Goal: Task Accomplishment & Management: Use online tool/utility

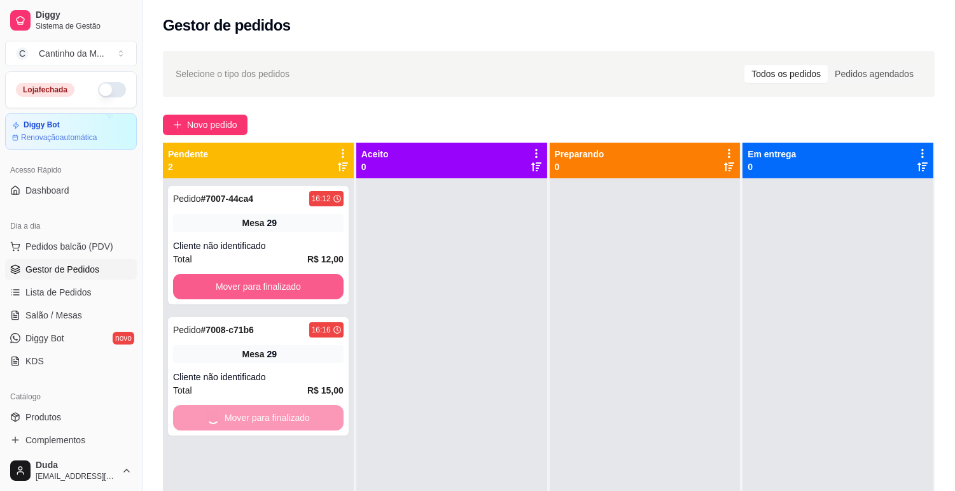
click at [262, 290] on button "Mover para finalizado" at bounding box center [258, 286] width 171 height 25
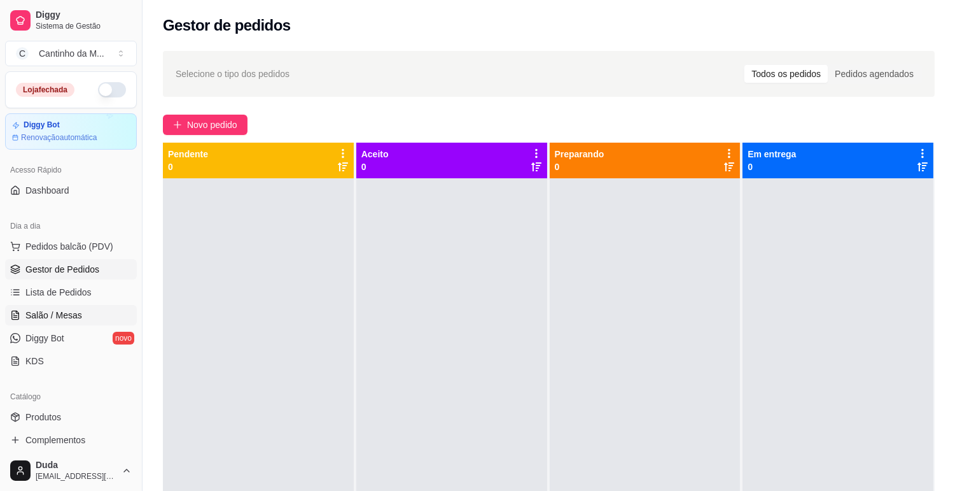
click at [52, 316] on span "Salão / Mesas" at bounding box center [53, 315] width 57 height 13
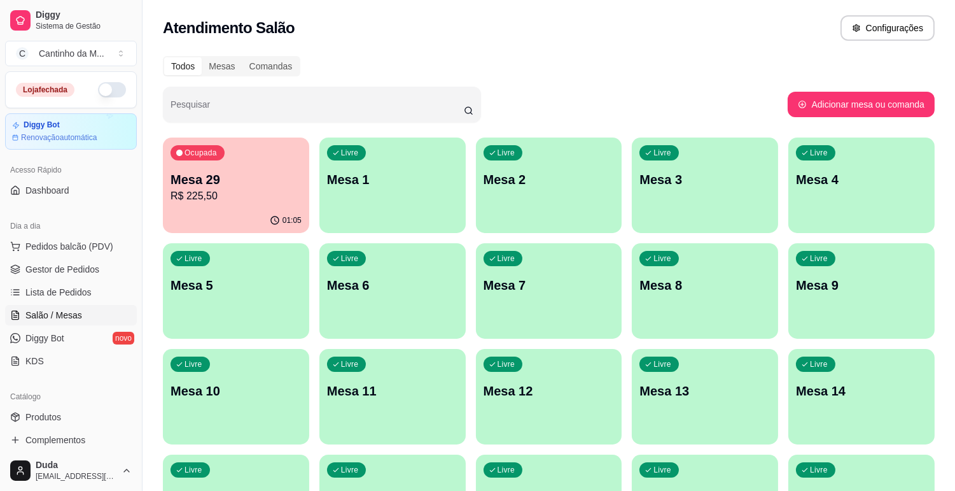
click at [251, 195] on p "R$ 225,50" at bounding box center [236, 195] width 131 height 15
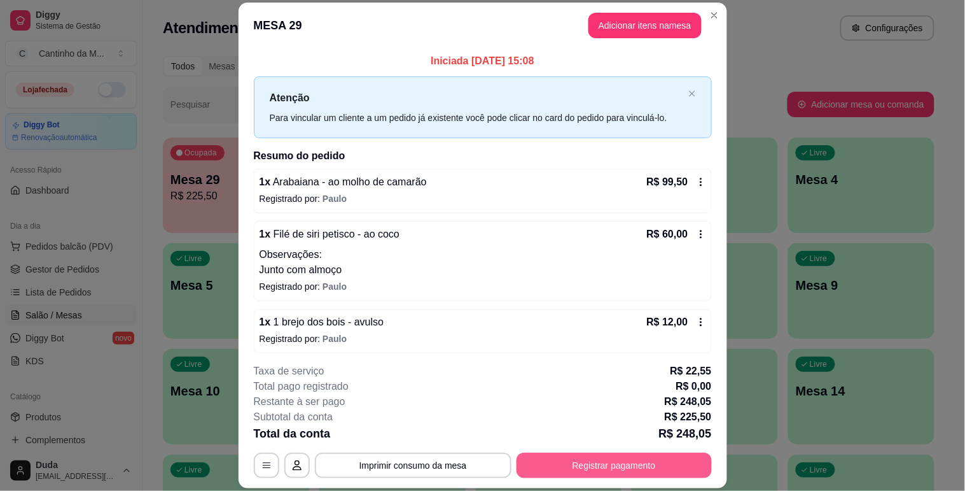
click at [637, 471] on button "Registrar pagamento" at bounding box center [614, 464] width 195 height 25
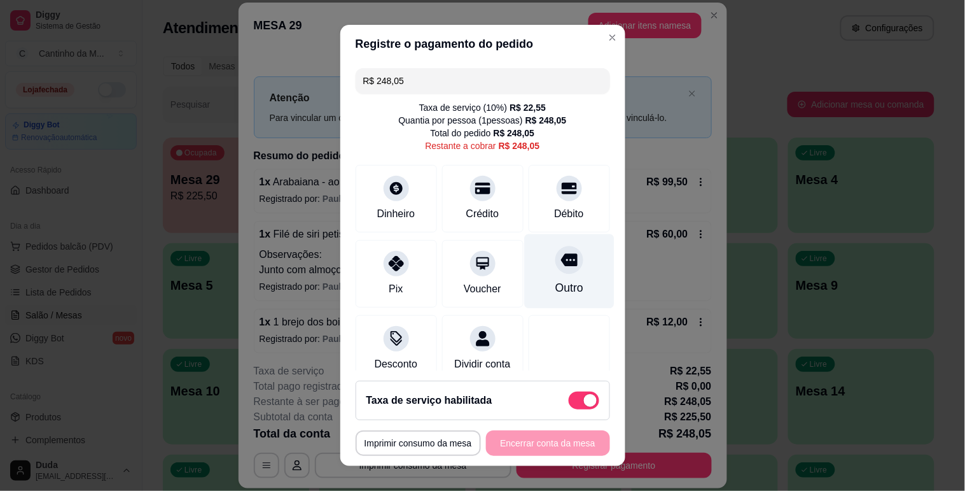
click at [542, 299] on div "Outro" at bounding box center [569, 271] width 90 height 74
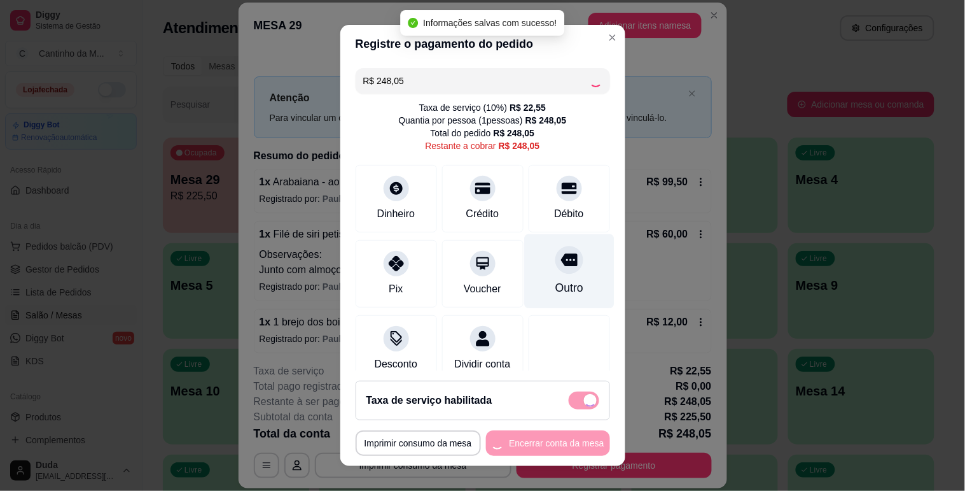
type input "R$ 0,00"
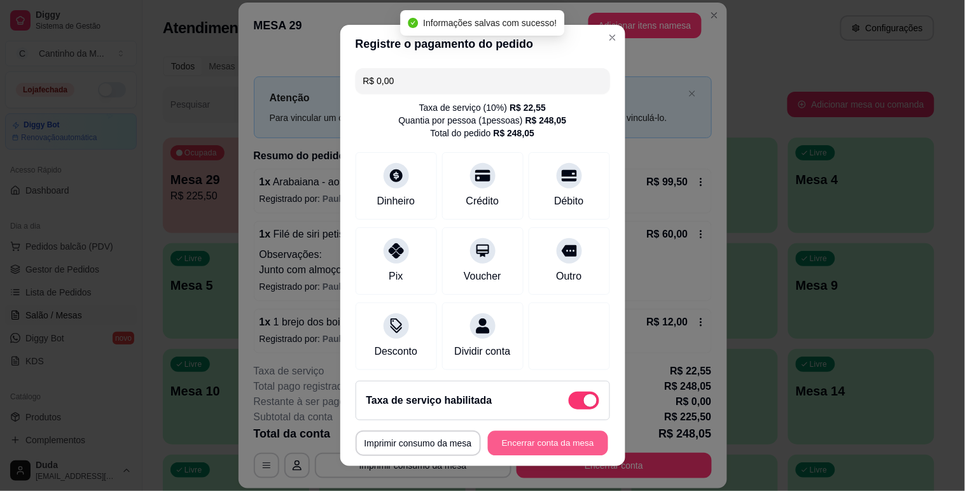
click at [545, 448] on button "Encerrar conta da mesa" at bounding box center [548, 443] width 120 height 25
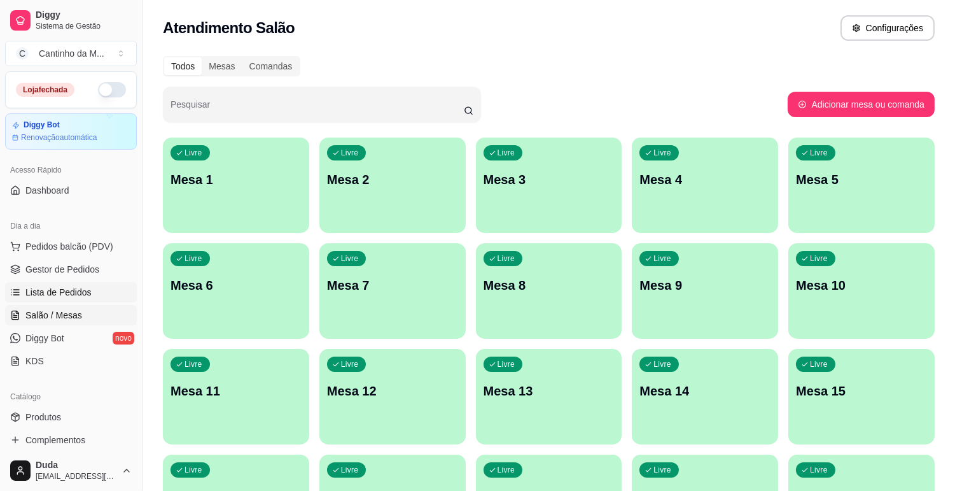
click at [71, 289] on span "Lista de Pedidos" at bounding box center [58, 292] width 66 height 13
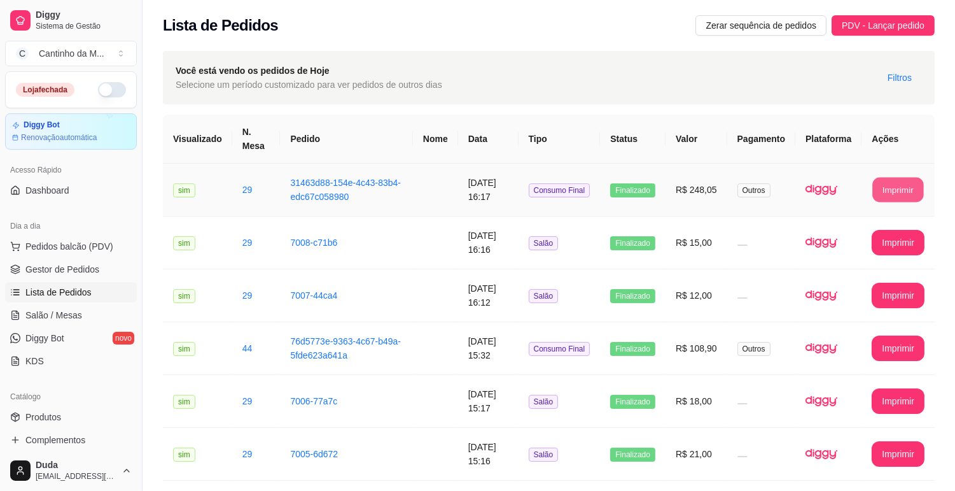
click at [890, 194] on button "Imprimir" at bounding box center [898, 190] width 51 height 25
